Goal: Information Seeking & Learning: Learn about a topic

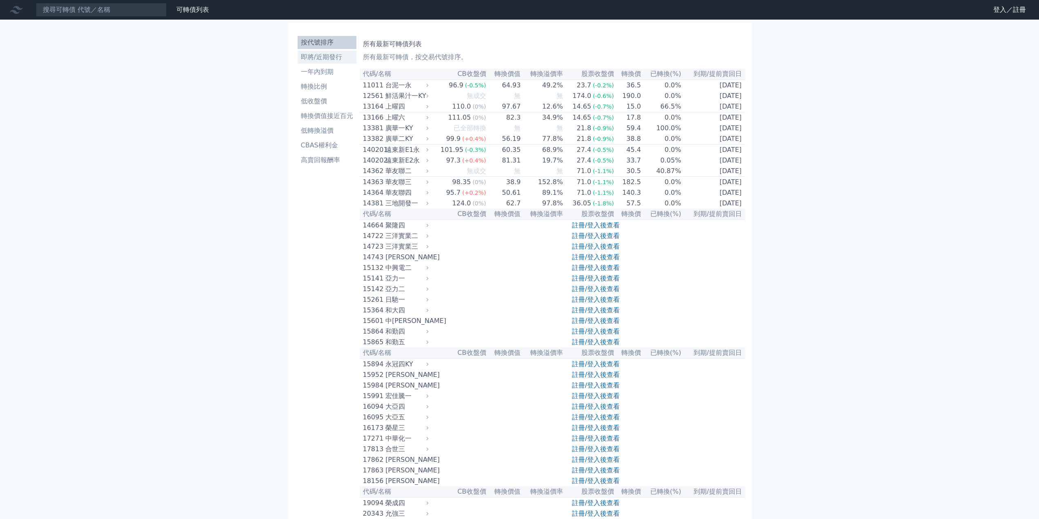
click at [326, 60] on li "即將/近期發行" at bounding box center [326, 57] width 59 height 10
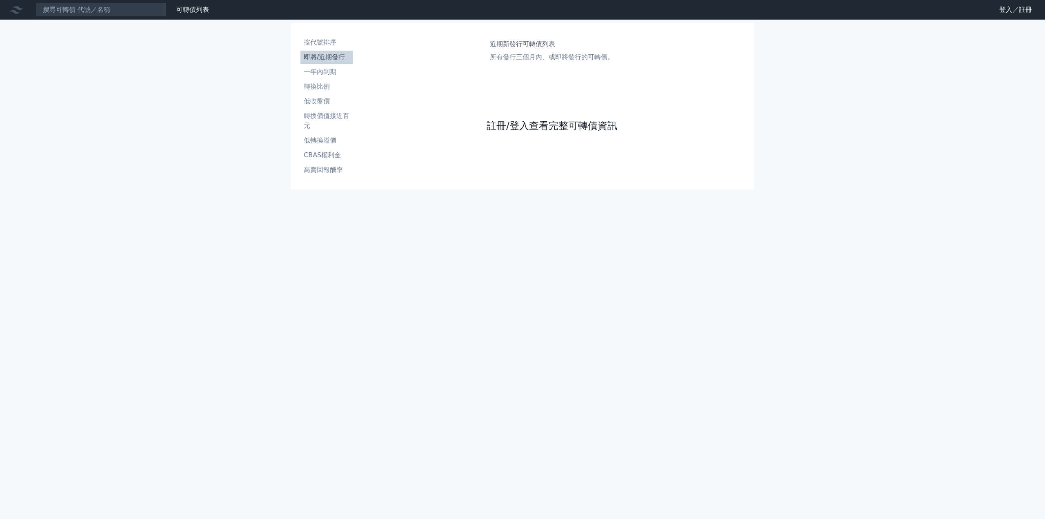
click at [505, 123] on link "註冊/登入查看完整可轉債資訊" at bounding box center [551, 125] width 131 height 13
click at [523, 72] on link "Google 登入／註冊" at bounding box center [522, 72] width 85 height 17
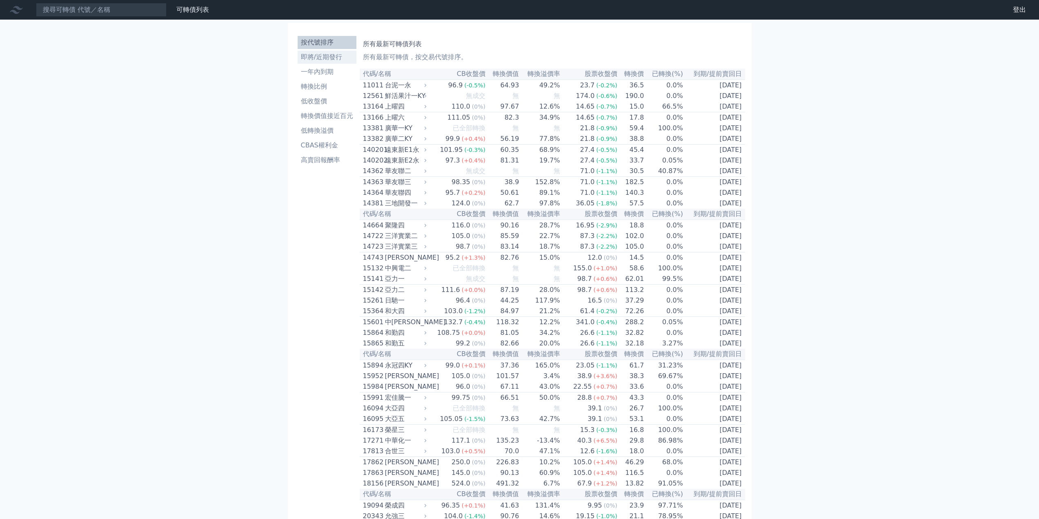
click at [325, 59] on li "即將/近期發行" at bounding box center [326, 57] width 59 height 10
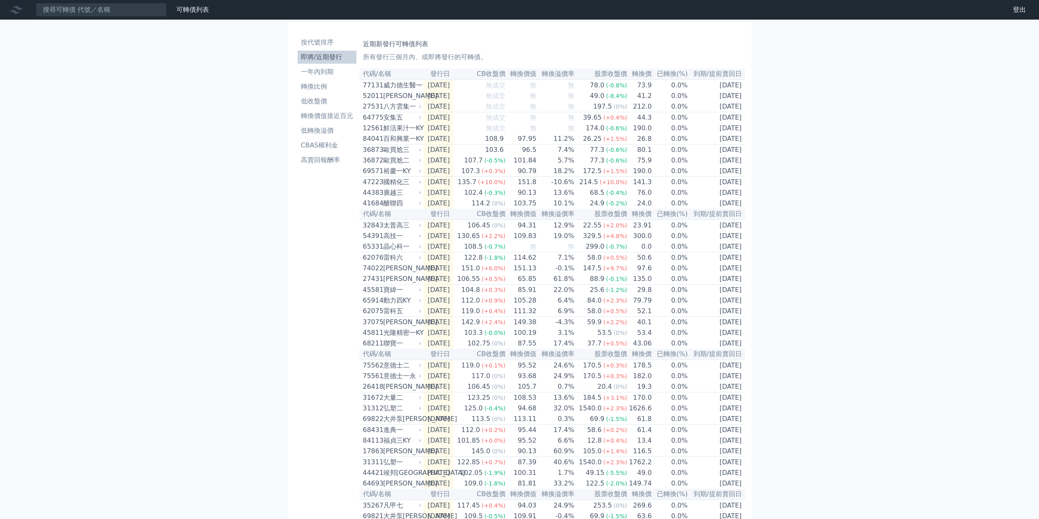
click at [325, 59] on li "即將/近期發行" at bounding box center [326, 57] width 59 height 10
click at [326, 53] on li "即將/近期發行" at bounding box center [326, 57] width 59 height 10
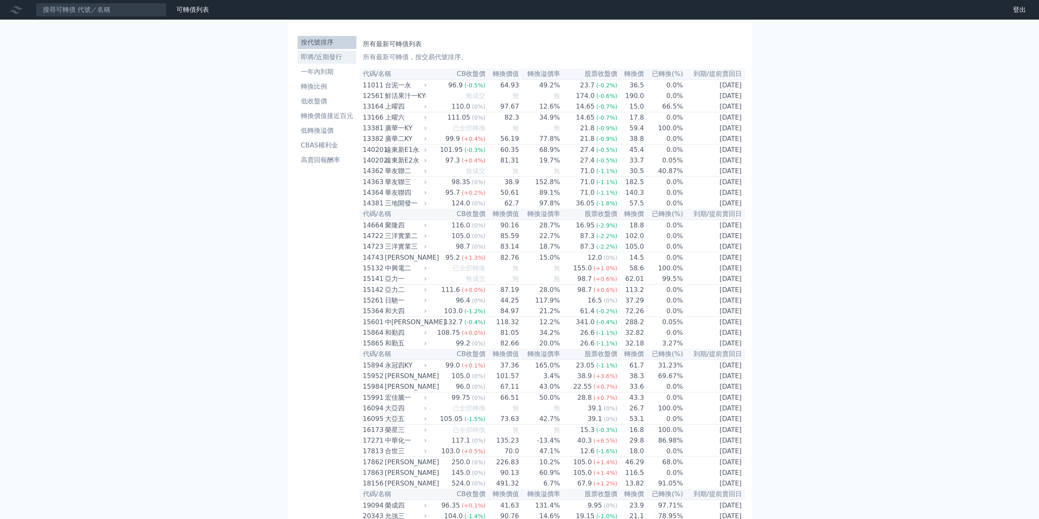
click at [319, 60] on li "即將/近期發行" at bounding box center [326, 57] width 59 height 10
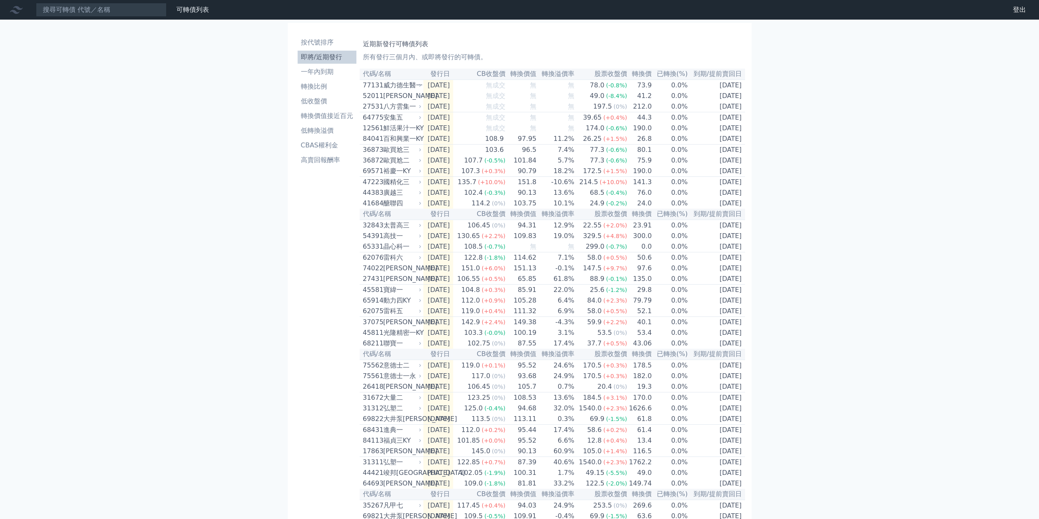
click at [319, 60] on li "即將/近期發行" at bounding box center [326, 57] width 59 height 10
click at [324, 43] on li "按代號排序" at bounding box center [326, 43] width 59 height 10
click at [322, 73] on li "一年內到期" at bounding box center [326, 72] width 59 height 10
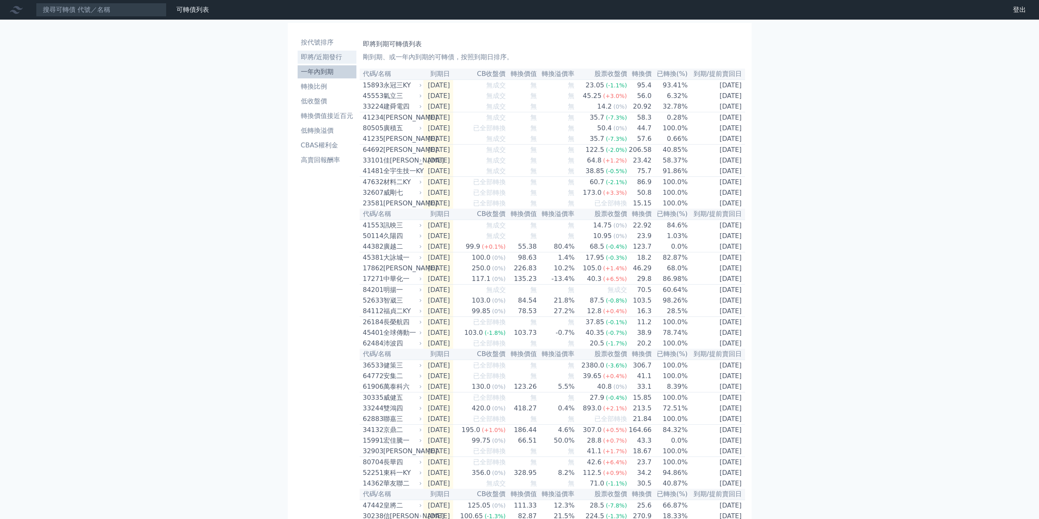
click at [329, 58] on li "即將/近期發行" at bounding box center [326, 57] width 59 height 10
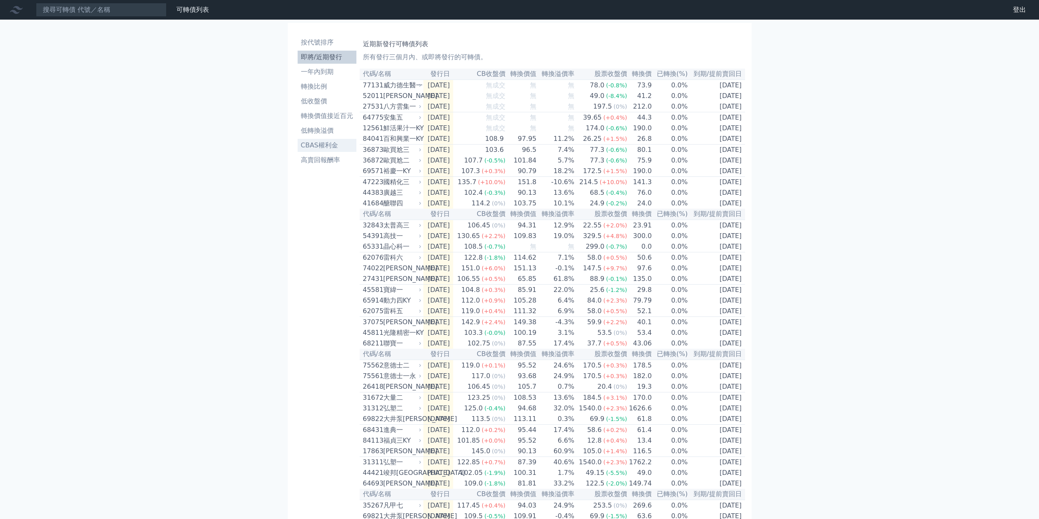
click at [323, 146] on li "CBAS權利金" at bounding box center [326, 145] width 59 height 10
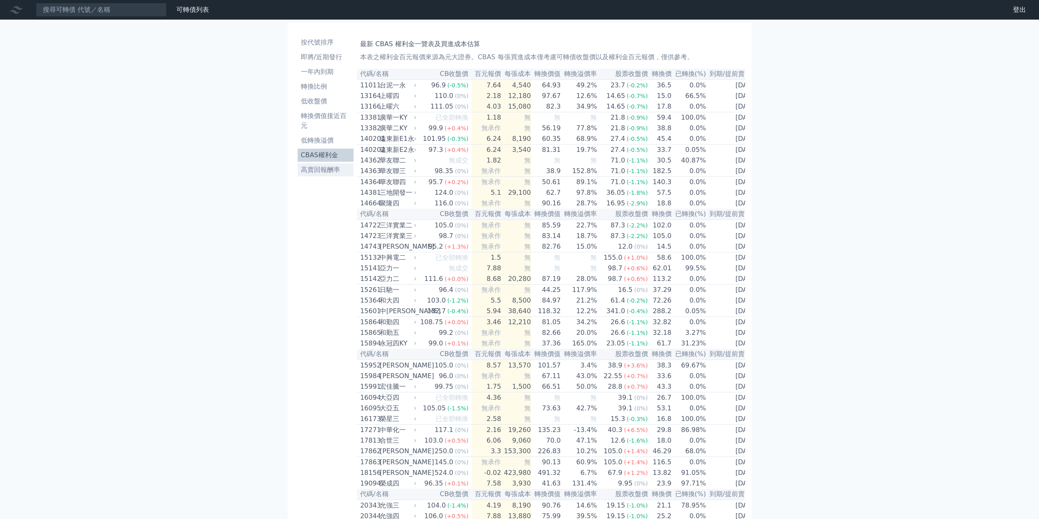
click at [334, 171] on li "高賣回報酬率" at bounding box center [325, 170] width 56 height 10
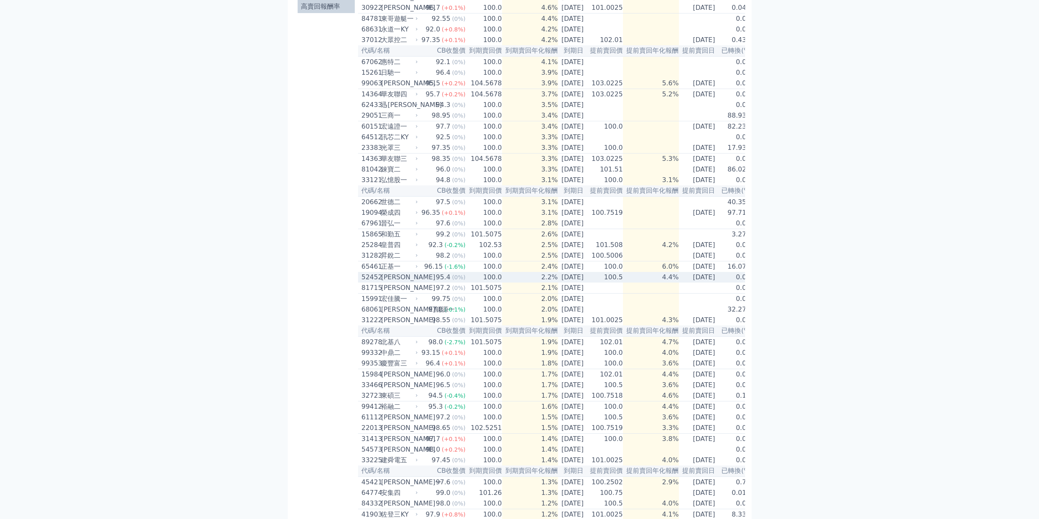
scroll to position [230, 0]
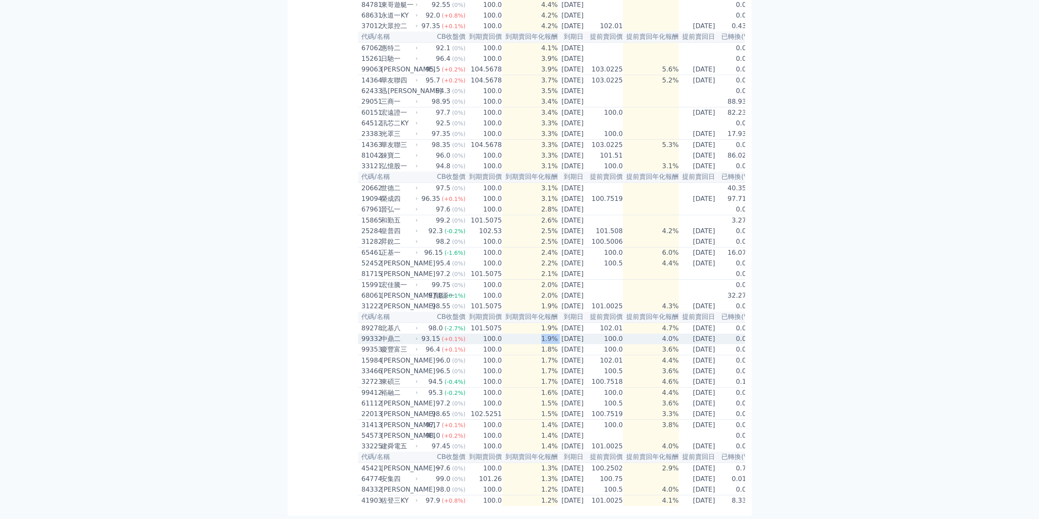
drag, startPoint x: 528, startPoint y: 318, endPoint x: 554, endPoint y: 318, distance: 25.7
click at [554, 333] on tr "99332 中鼎二 93.15 (+0.1%) 100.0 1.9% [DATE] 100.0 4.0% [DATE] 0.0%" at bounding box center [555, 338] width 395 height 11
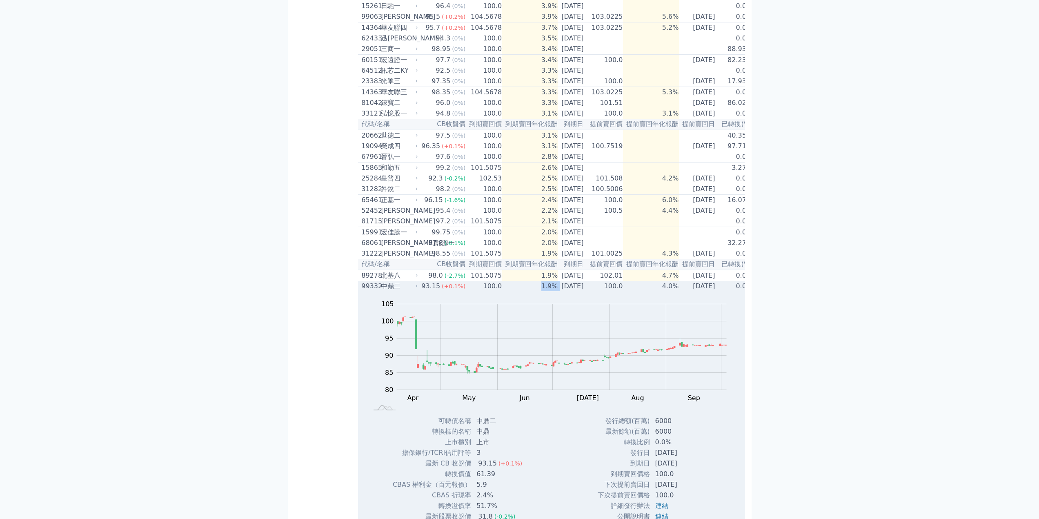
click at [521, 291] on td "1.9%" at bounding box center [530, 286] width 56 height 11
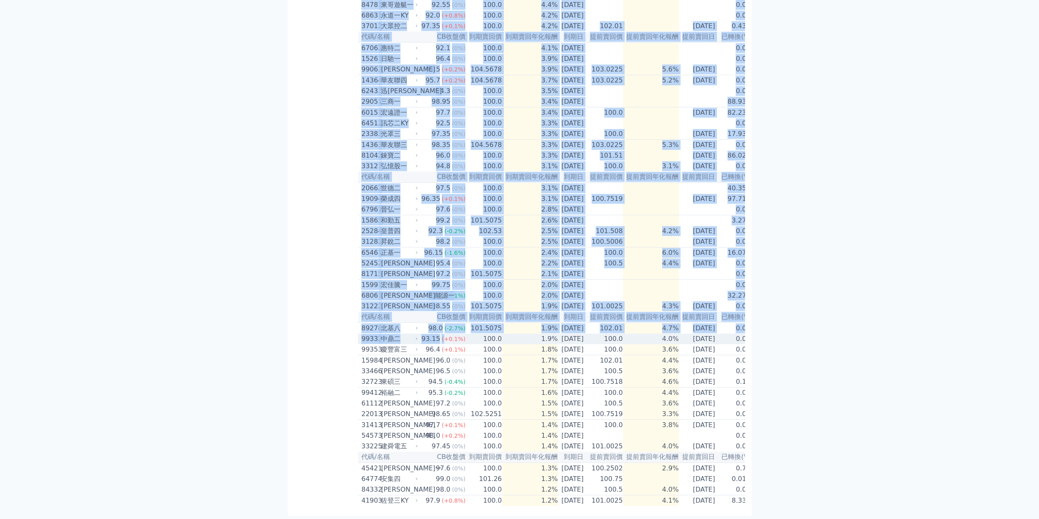
drag, startPoint x: 356, startPoint y: 318, endPoint x: 441, endPoint y: 318, distance: 84.9
click at [441, 318] on div "按代號排序 即將/近期發行 一年內到期 轉換比例 低收盤價 轉換價值接近百元 低轉換溢價 CBAS權利金 高賣回報酬率 高到期賣回年化報酬率 若公司無倒閉風險…" at bounding box center [519, 180] width 451 height 657
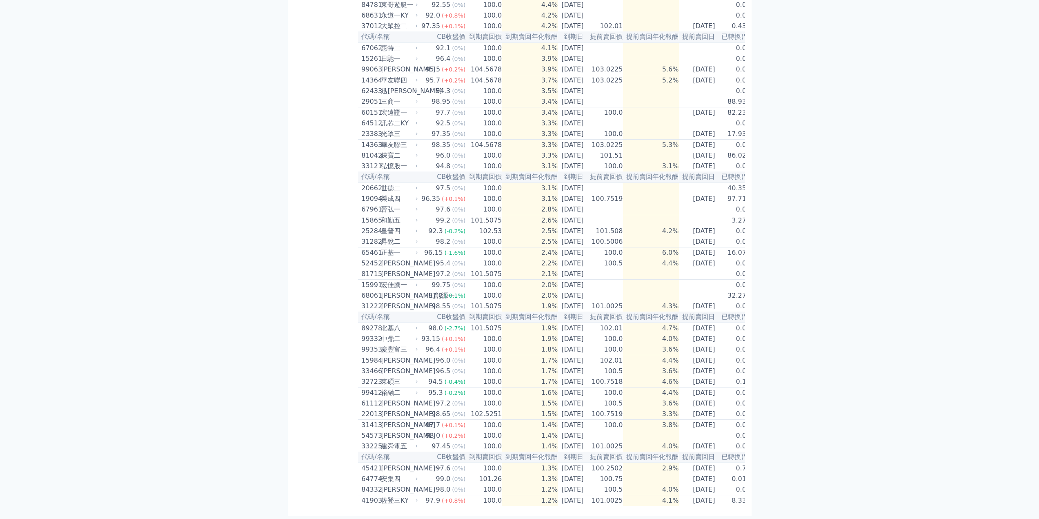
click at [277, 317] on div "可轉債列表 財務數據 可轉債列表 財務數據 登出 登出 按代號排序 即將/近期發行 一年內到期 轉換比例 低收盤價 轉換價值接近百元 低轉換溢價" at bounding box center [519, 171] width 1039 height 696
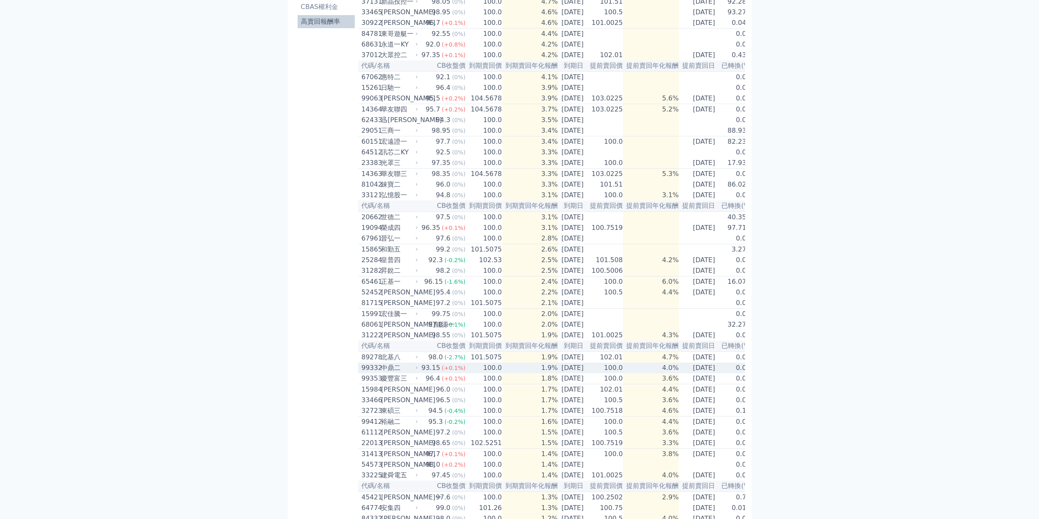
scroll to position [0, 0]
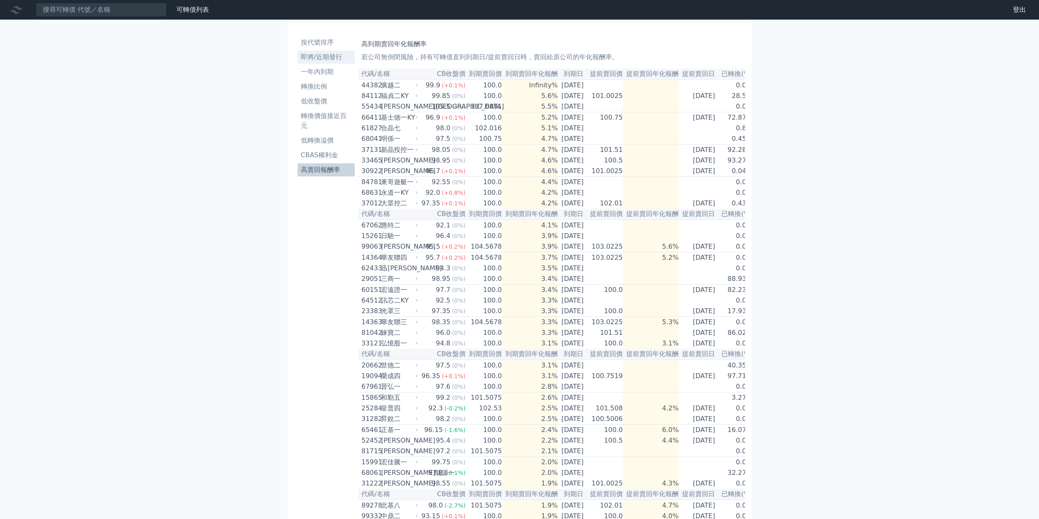
click at [333, 60] on li "即將/近期發行" at bounding box center [326, 57] width 58 height 10
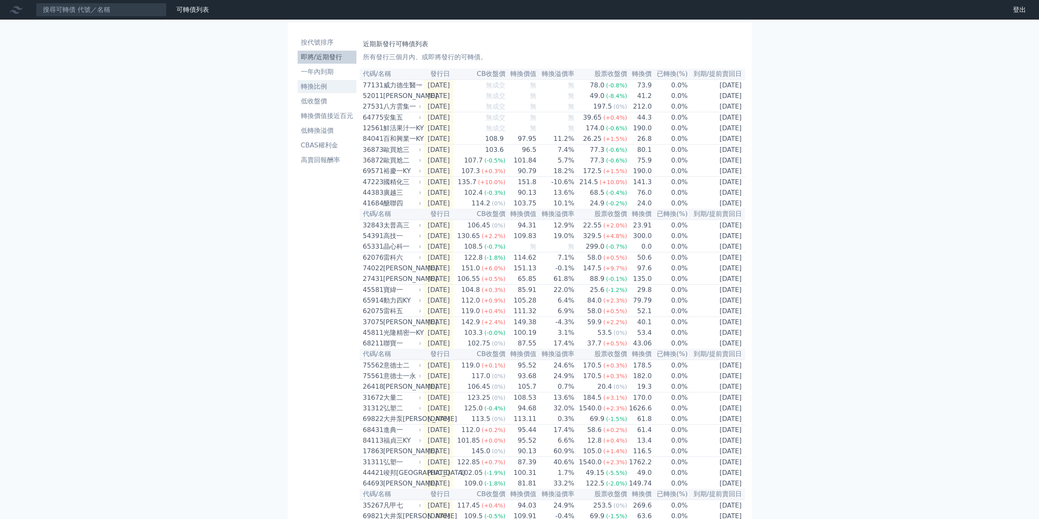
click at [325, 86] on li "轉換比例" at bounding box center [326, 87] width 59 height 10
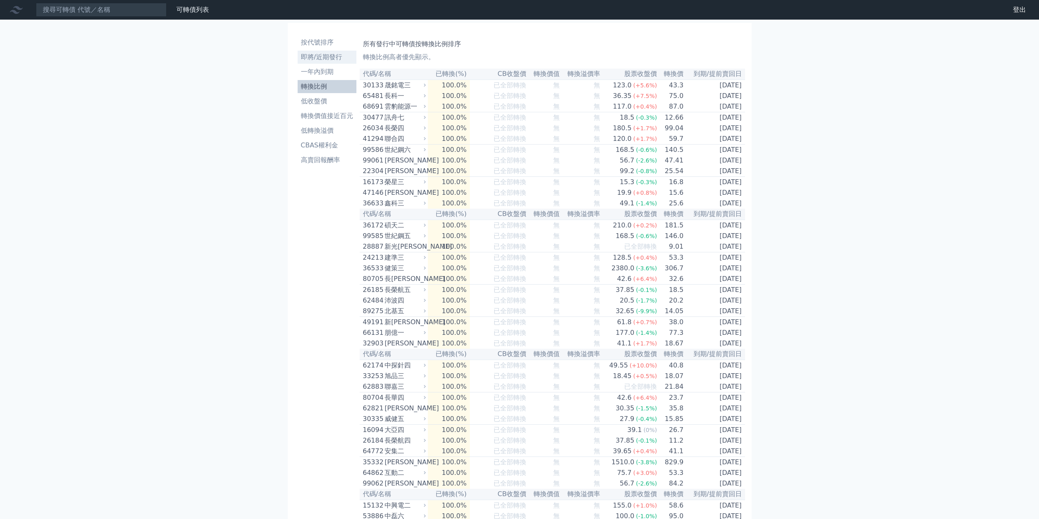
click at [318, 59] on li "即將/近期發行" at bounding box center [326, 57] width 59 height 10
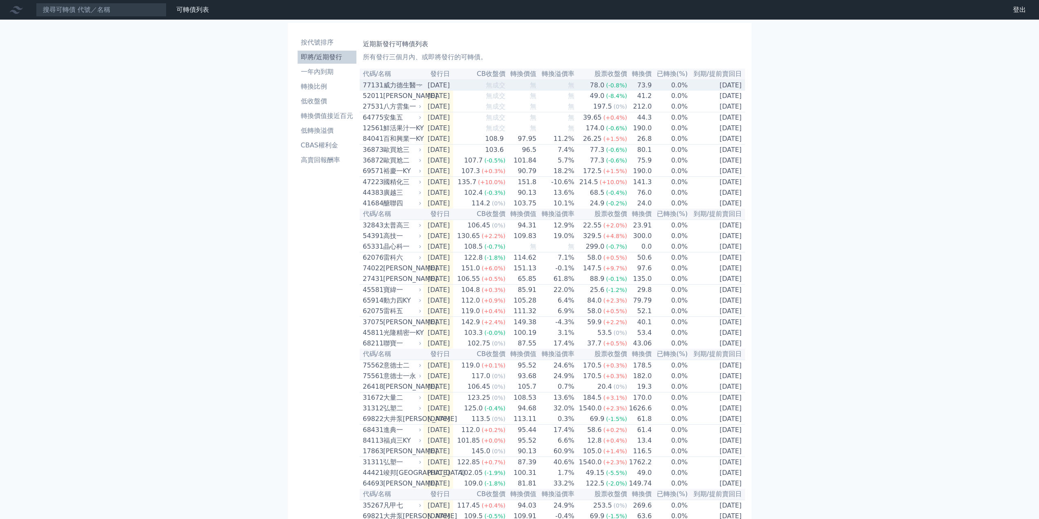
click at [405, 89] on div "威力德生醫一" at bounding box center [401, 85] width 37 height 10
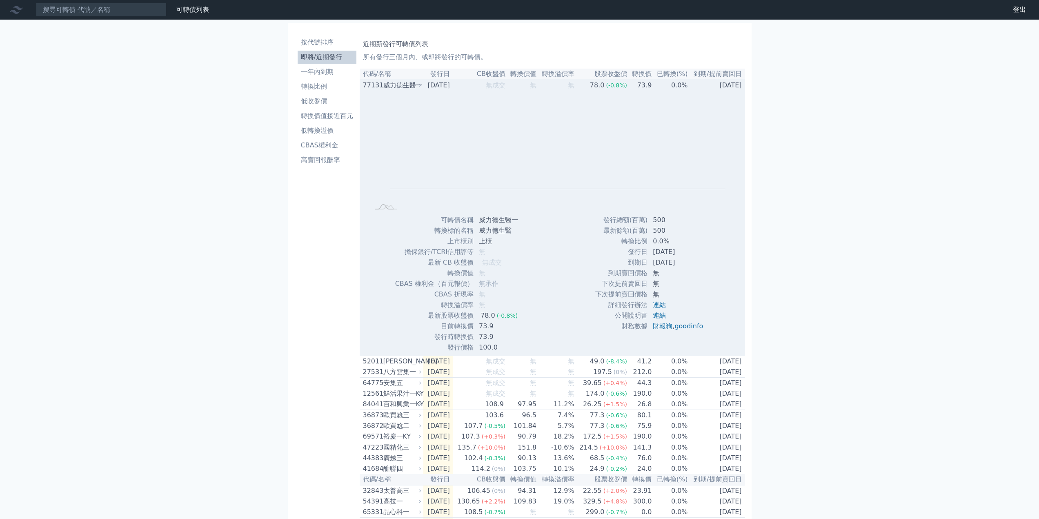
click at [405, 89] on div "威力德生醫一" at bounding box center [401, 85] width 37 height 10
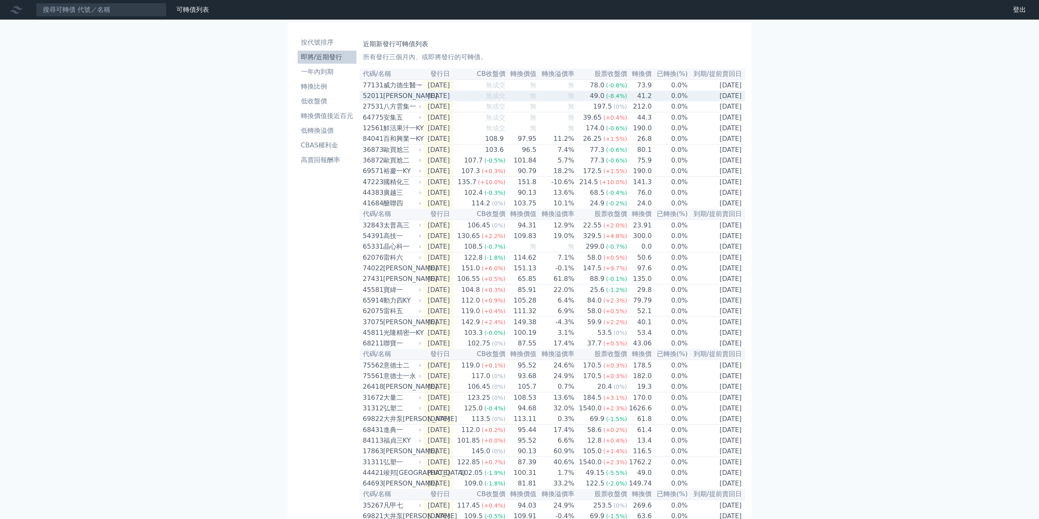
click at [395, 96] on div "[PERSON_NAME]" at bounding box center [401, 96] width 37 height 10
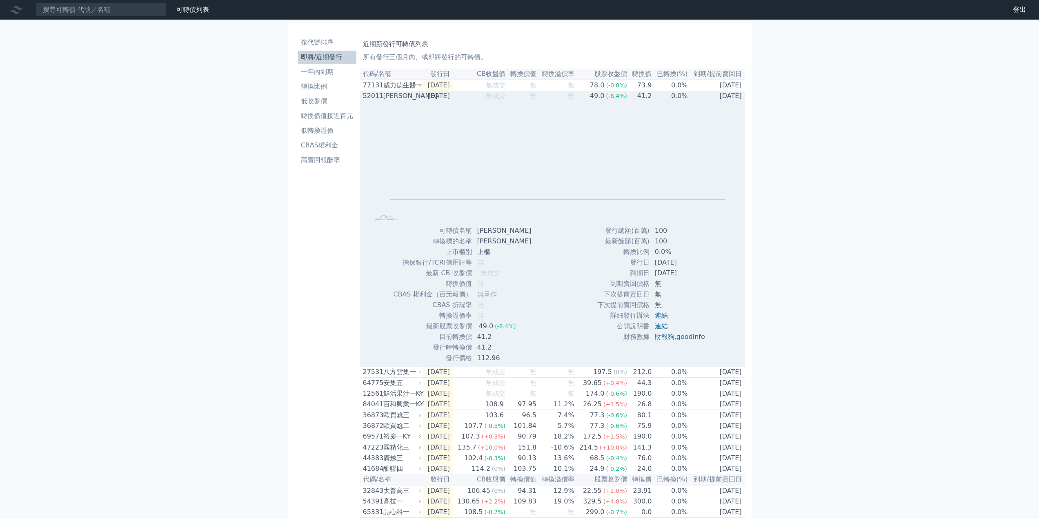
click at [395, 96] on div "[PERSON_NAME]" at bounding box center [401, 96] width 37 height 10
